Goal: Information Seeking & Learning: Learn about a topic

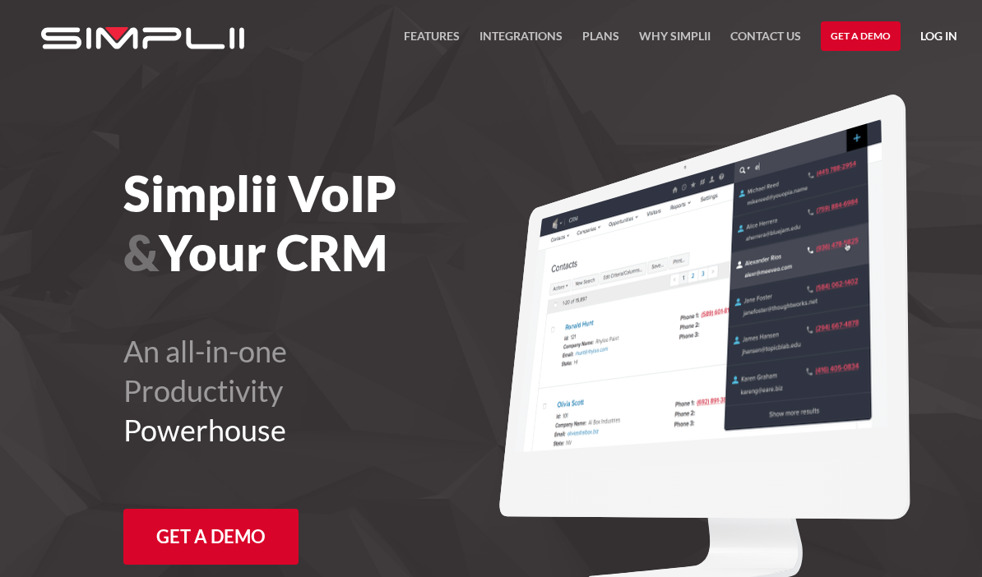
click at [533, 33] on link "Integrations" at bounding box center [521, 41] width 83 height 30
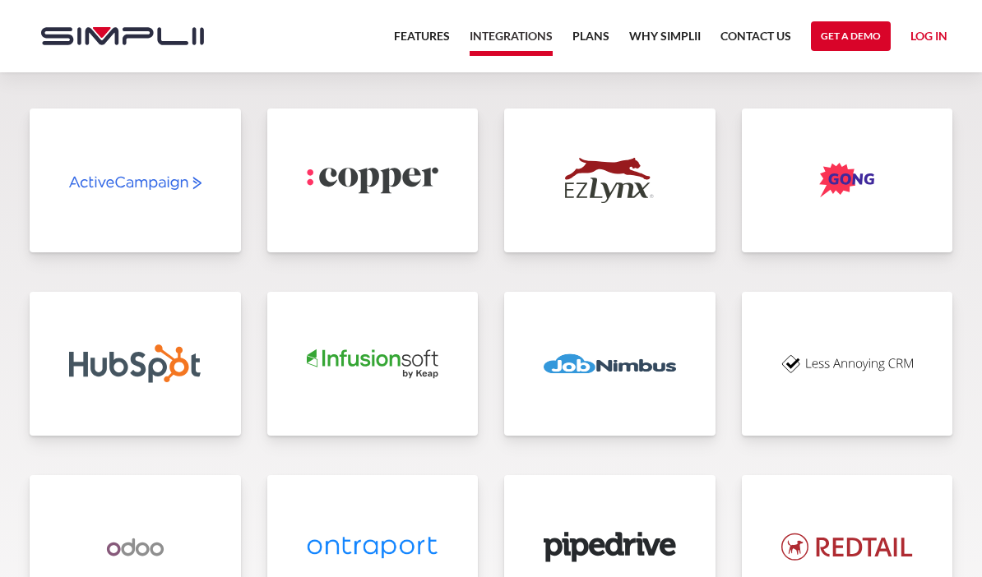
scroll to position [3455, 0]
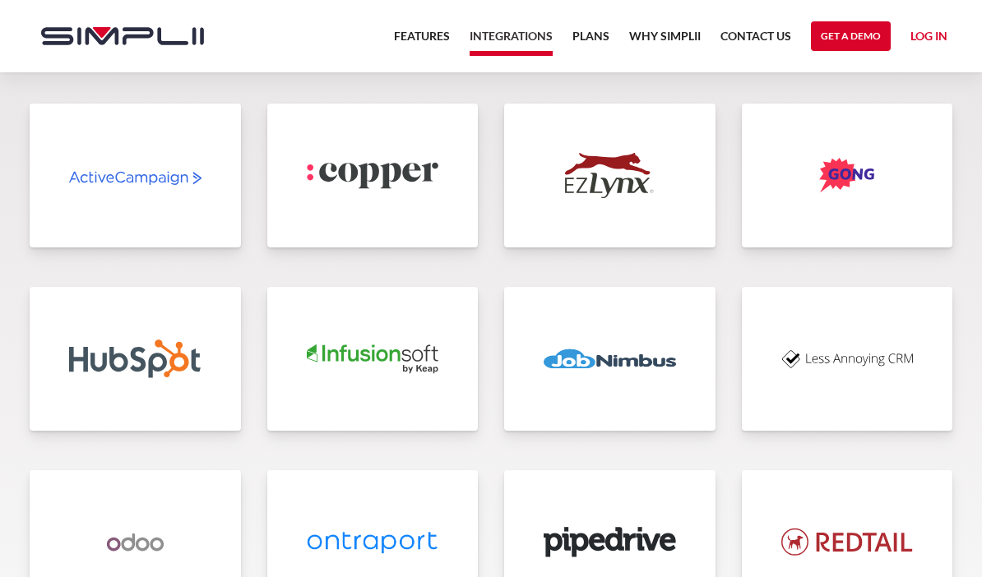
click at [633, 356] on img at bounding box center [610, 358] width 132 height 45
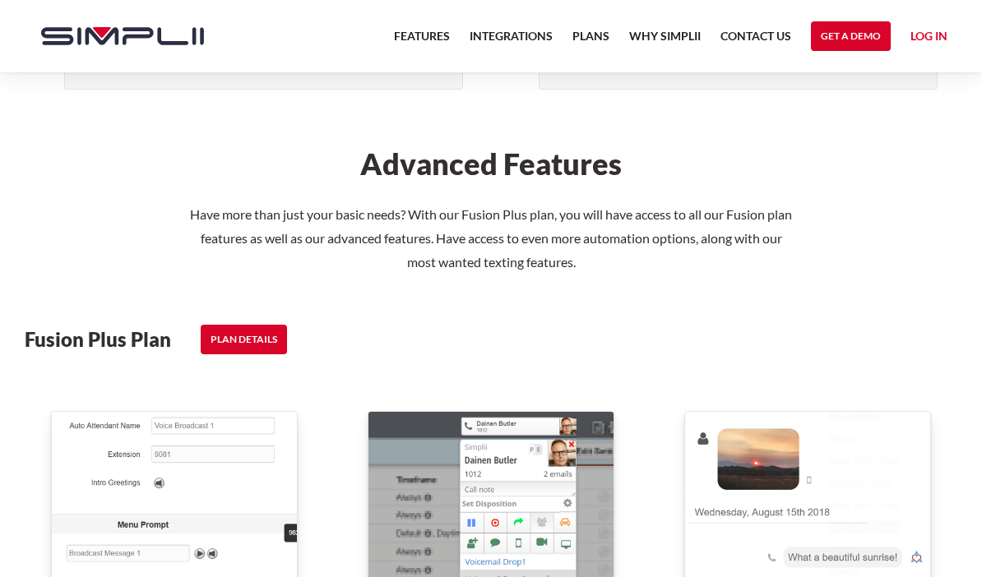
scroll to position [1936, 0]
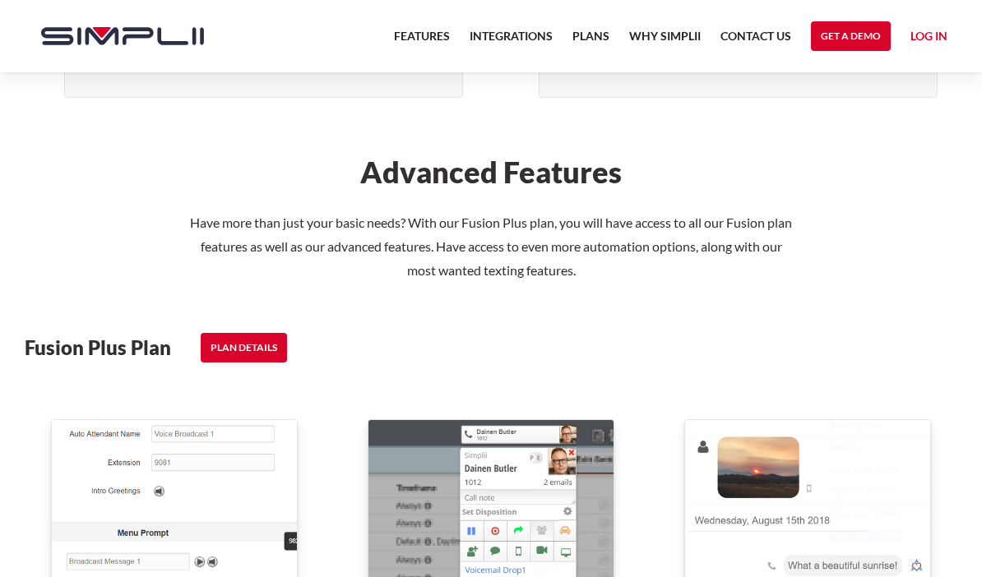
click at [223, 352] on link "PLAN DETAILS" at bounding box center [244, 348] width 86 height 30
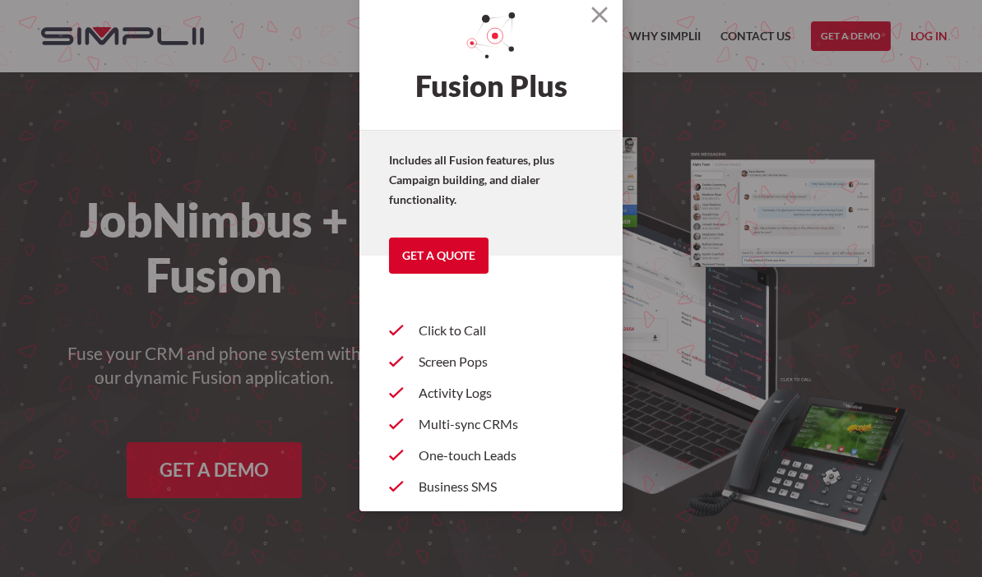
scroll to position [0, 0]
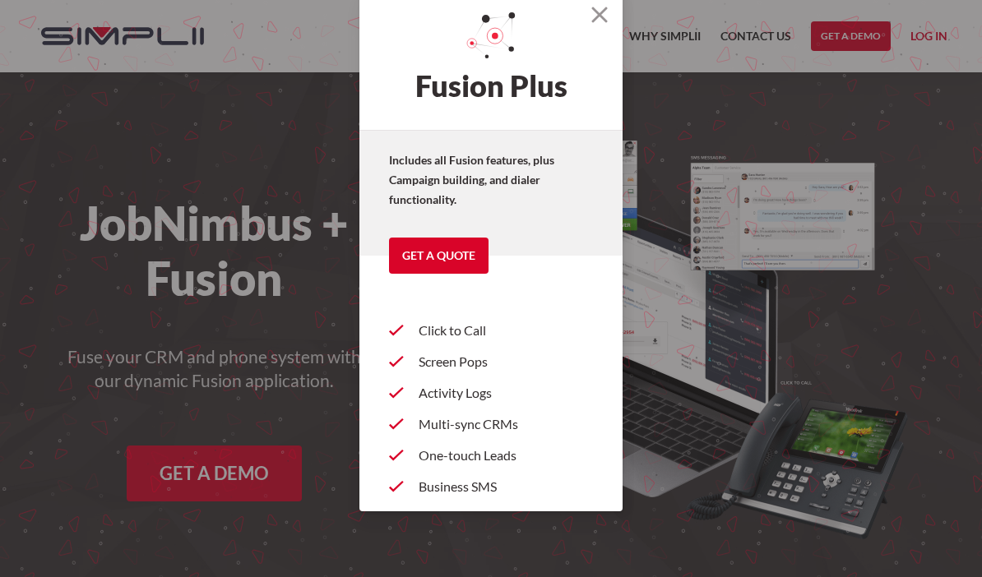
click at [772, 118] on section "Fusion Plus Includes all Fusion features, plus Campaign building, and dialer fu…" at bounding box center [491, 288] width 982 height 577
click at [612, 39] on h2 "Fusion Plus" at bounding box center [490, 61] width 263 height 138
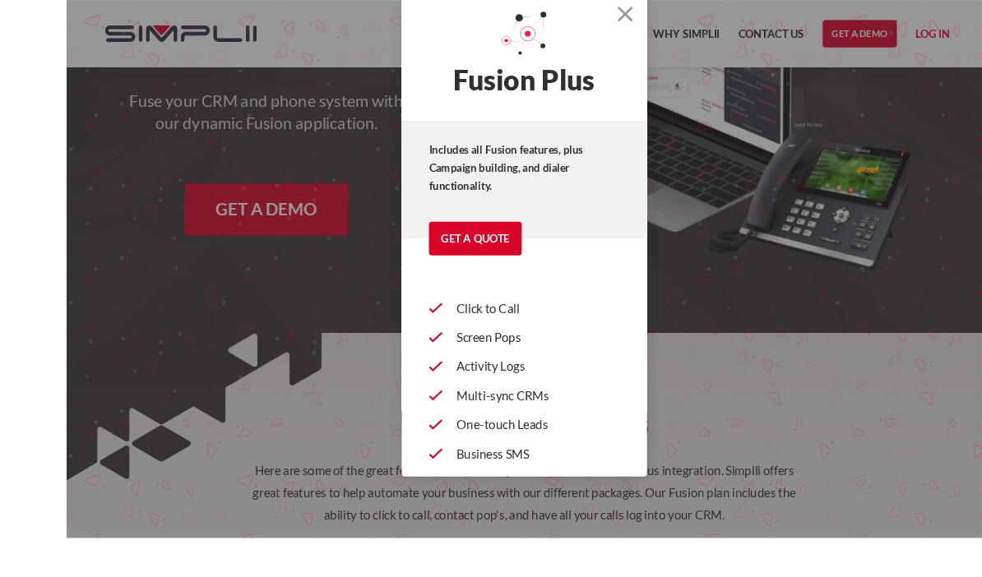
scroll to position [246, 0]
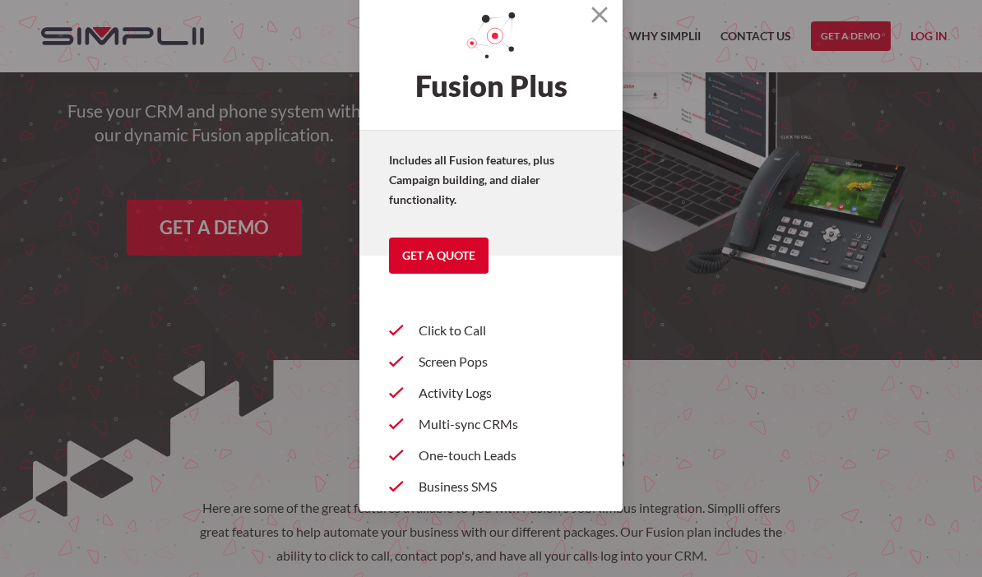
click at [605, 16] on img at bounding box center [599, 15] width 16 height 16
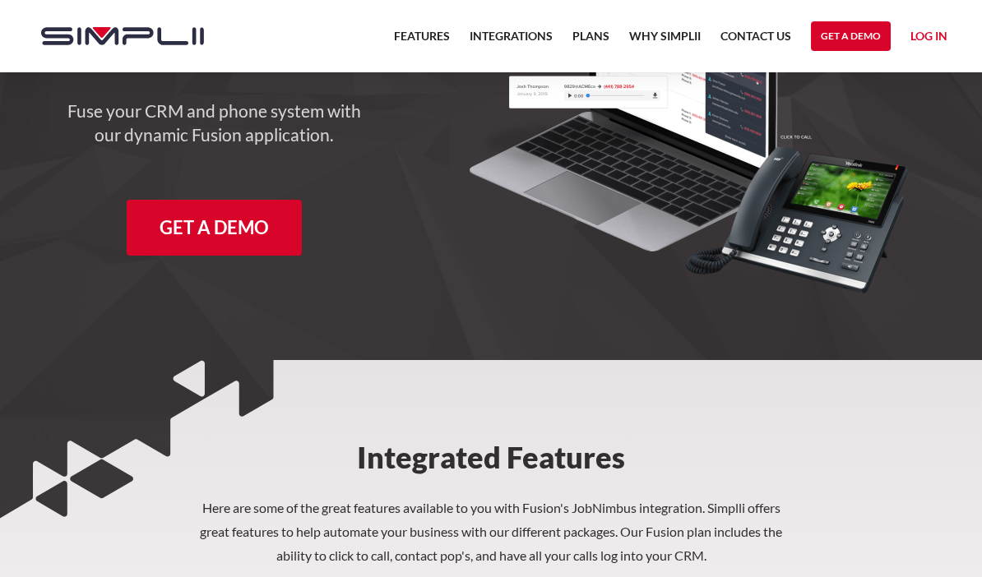
click at [224, 233] on link "Get A Demo" at bounding box center [214, 228] width 175 height 56
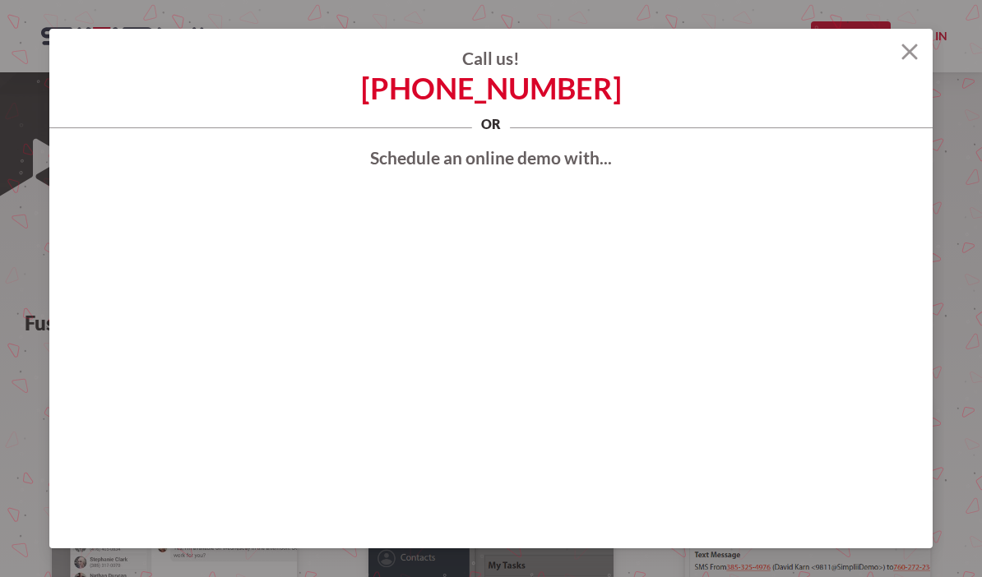
scroll to position [544, 0]
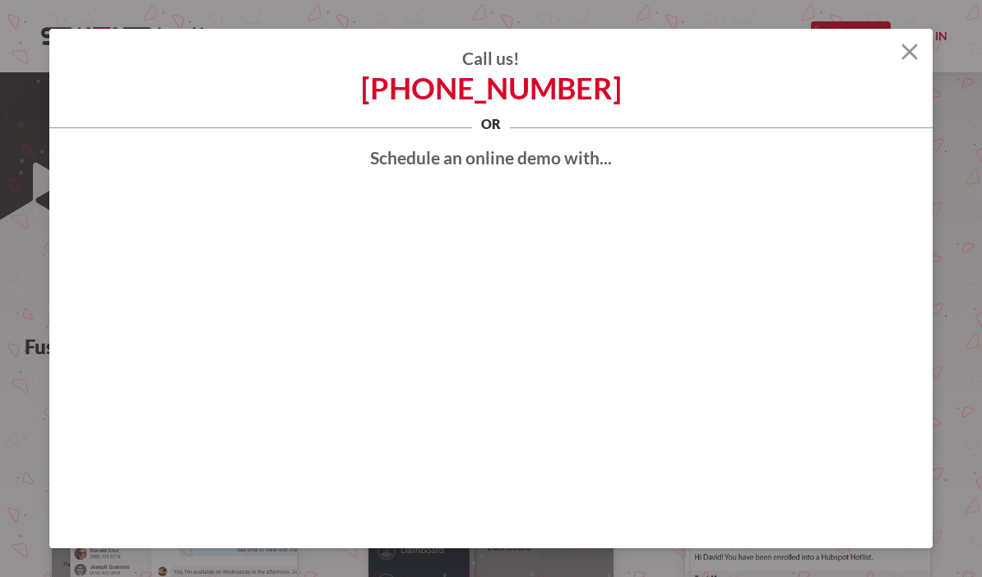
click at [912, 53] on img at bounding box center [909, 52] width 16 height 16
